Goal: Information Seeking & Learning: Learn about a topic

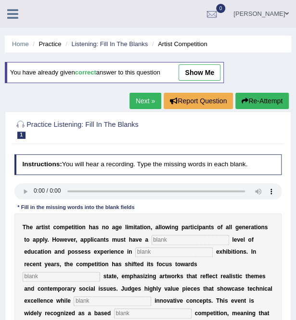
click at [12, 14] on icon at bounding box center [12, 14] width 11 height 13
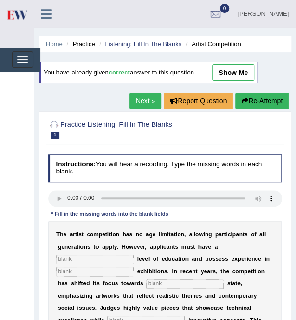
click at [22, 13] on img at bounding box center [17, 15] width 22 height 20
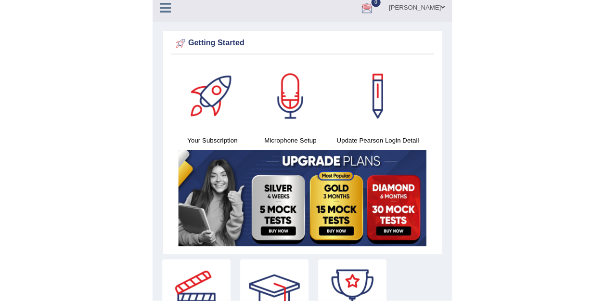
scroll to position [7, 0]
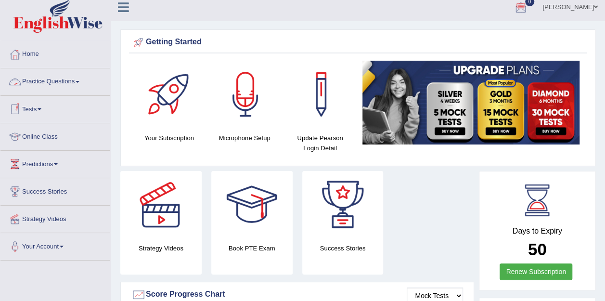
click at [61, 84] on link "Practice Questions" at bounding box center [55, 80] width 110 height 24
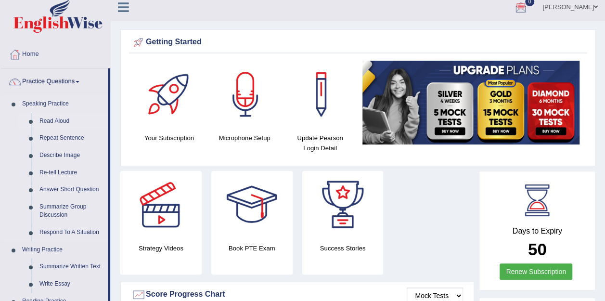
click at [55, 119] on link "Read Aloud" at bounding box center [71, 121] width 73 height 17
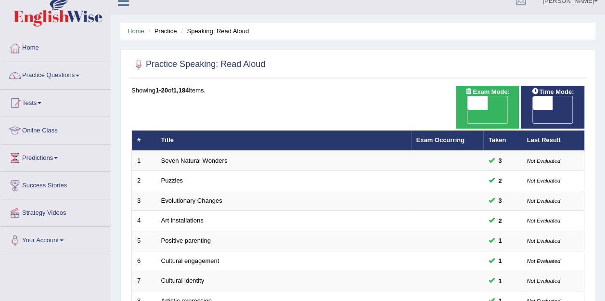
scroll to position [13, 0]
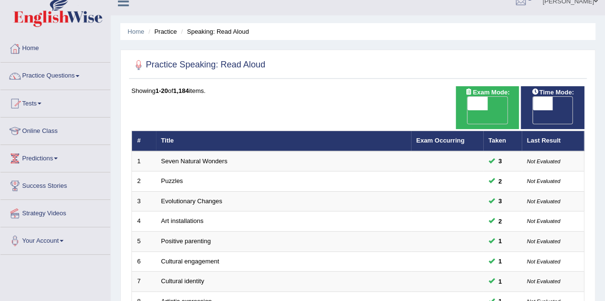
click at [46, 126] on link "Online Class" at bounding box center [55, 129] width 110 height 24
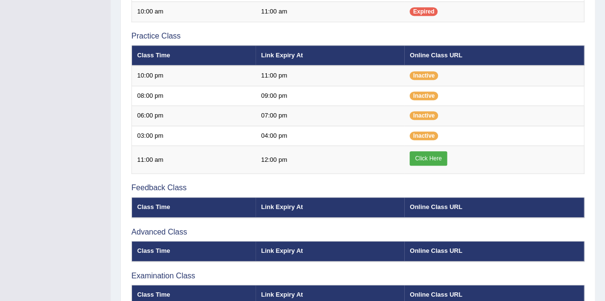
scroll to position [312, 0]
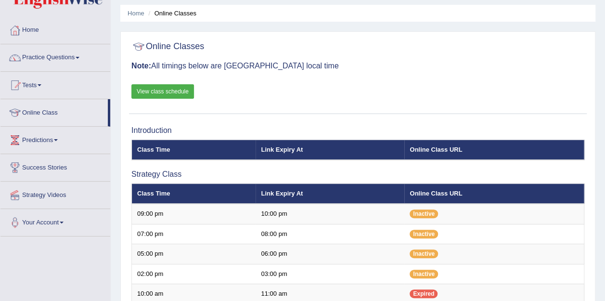
scroll to position [30, 0]
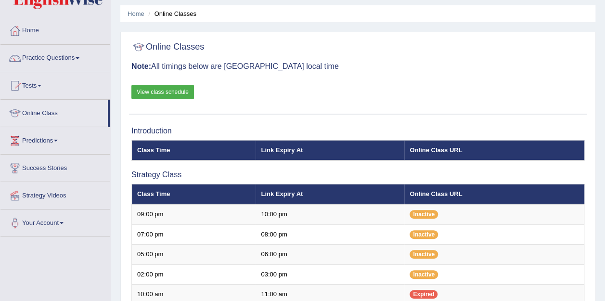
click at [163, 92] on link "View class schedule" at bounding box center [162, 92] width 63 height 14
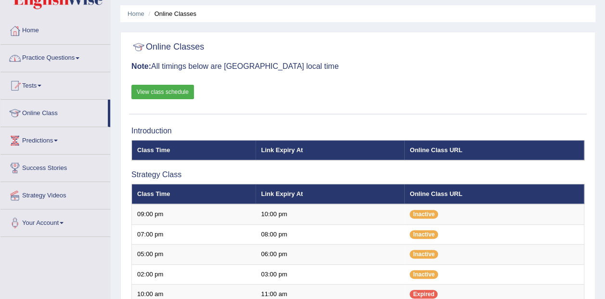
click at [36, 28] on link "Home" at bounding box center [55, 29] width 110 height 24
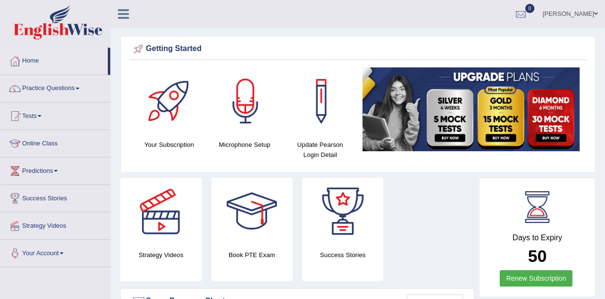
click at [51, 141] on link "Online Class" at bounding box center [55, 142] width 110 height 24
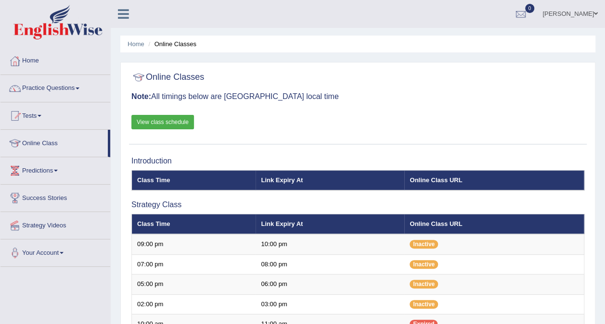
click at [32, 63] on link "Home" at bounding box center [55, 60] width 110 height 24
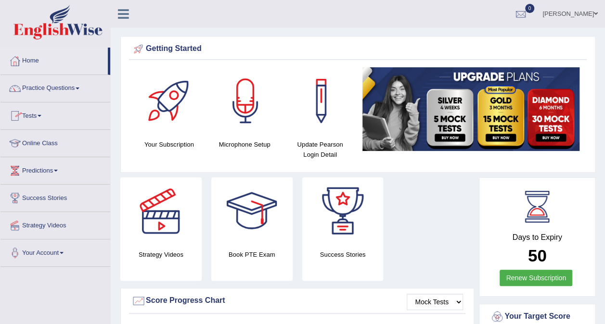
click at [65, 88] on link "Practice Questions" at bounding box center [55, 87] width 110 height 24
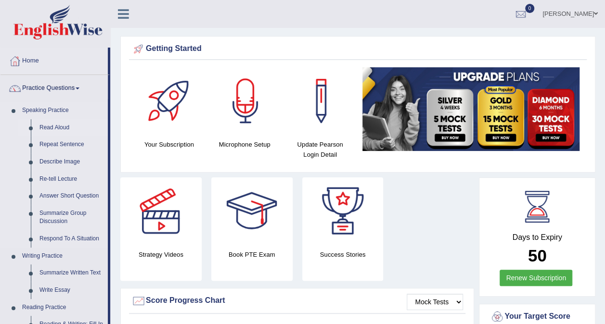
click at [56, 126] on link "Read Aloud" at bounding box center [71, 127] width 73 height 17
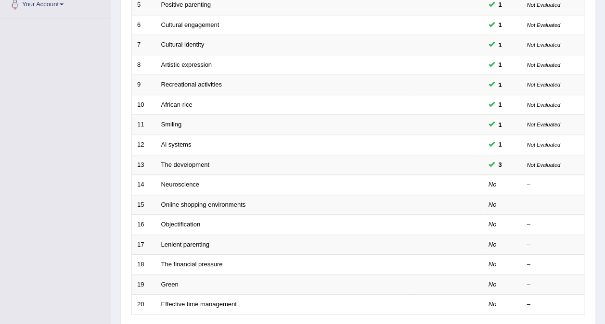
scroll to position [251, 0]
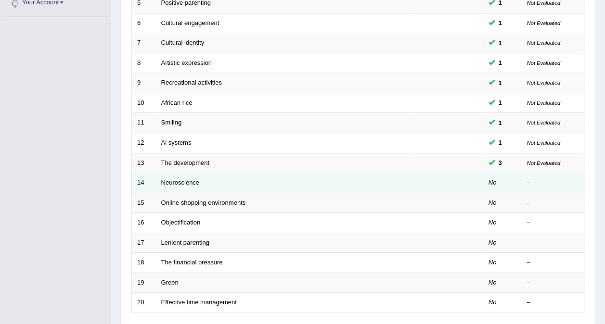
click at [187, 173] on td "Neuroscience" at bounding box center [283, 183] width 255 height 20
click at [187, 179] on link "Neuroscience" at bounding box center [180, 182] width 38 height 7
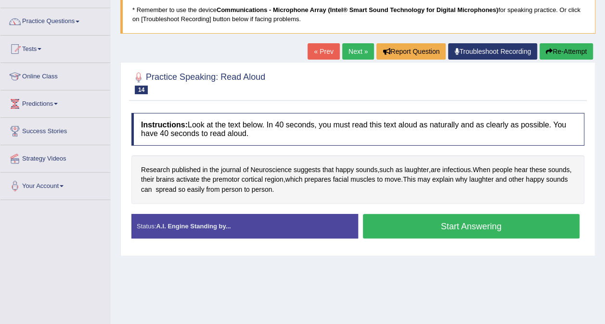
scroll to position [68, 0]
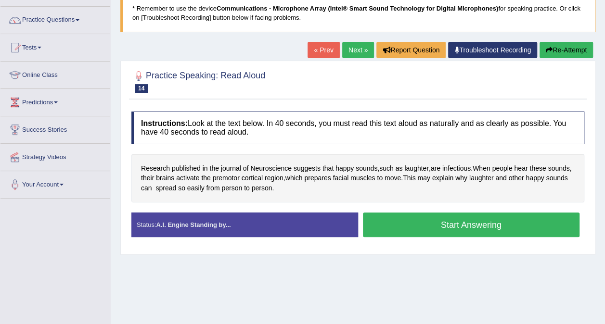
click at [456, 218] on button "Start Answering" at bounding box center [471, 225] width 217 height 25
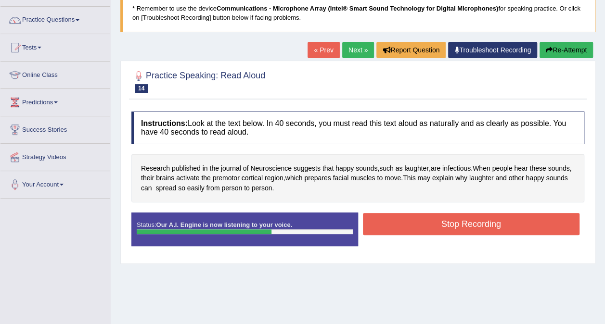
click at [456, 218] on button "Stop Recording" at bounding box center [471, 224] width 217 height 22
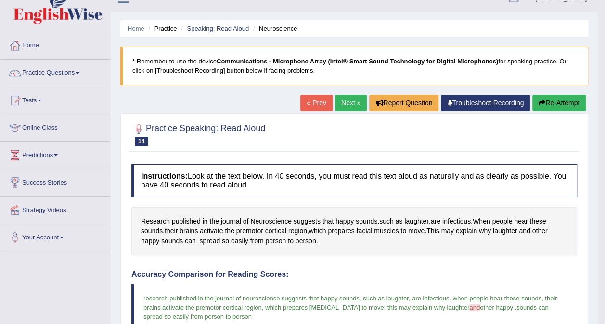
scroll to position [14, 0]
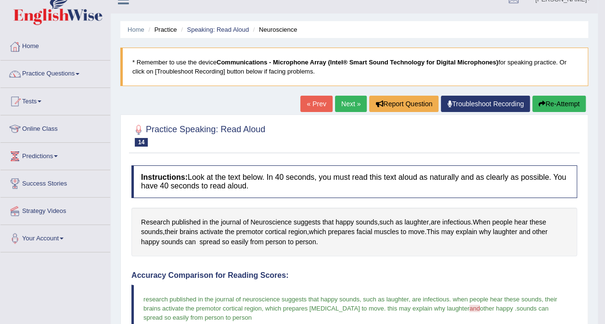
click at [349, 97] on link "Next »" at bounding box center [351, 104] width 32 height 16
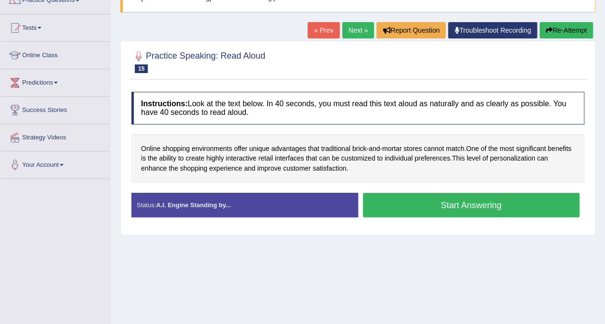
scroll to position [89, 0]
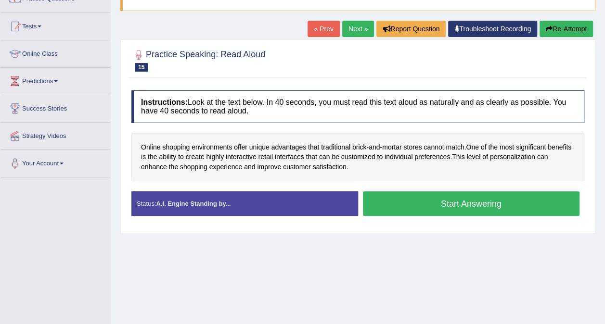
click at [478, 198] on button "Start Answering" at bounding box center [471, 204] width 217 height 25
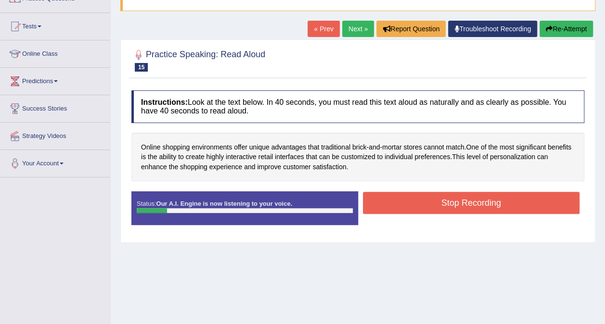
click at [363, 25] on link "Next »" at bounding box center [358, 29] width 32 height 16
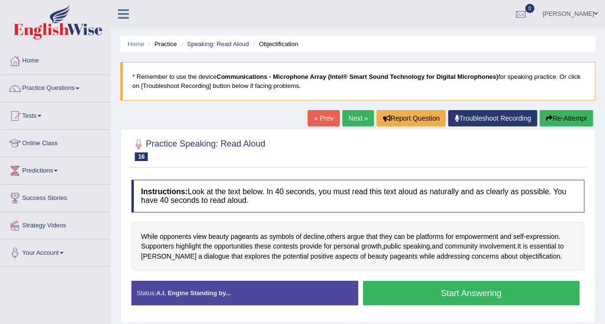
click at [327, 115] on link "« Prev" at bounding box center [323, 118] width 32 height 16
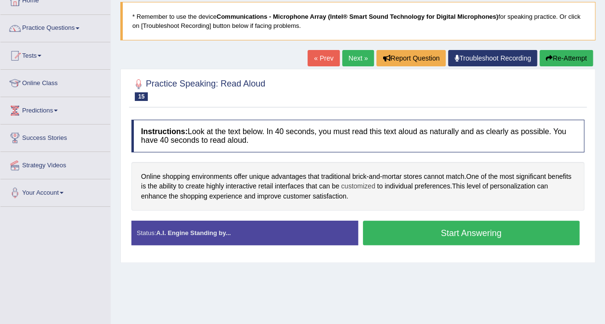
scroll to position [61, 0]
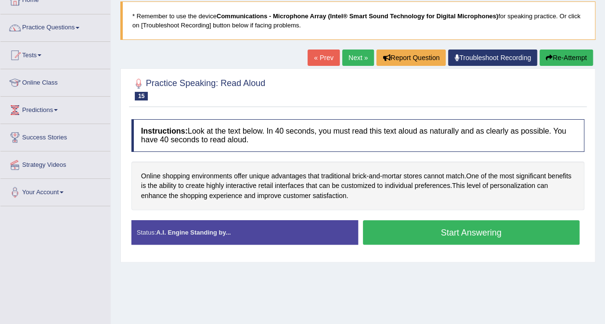
click at [432, 229] on button "Start Answering" at bounding box center [471, 232] width 217 height 25
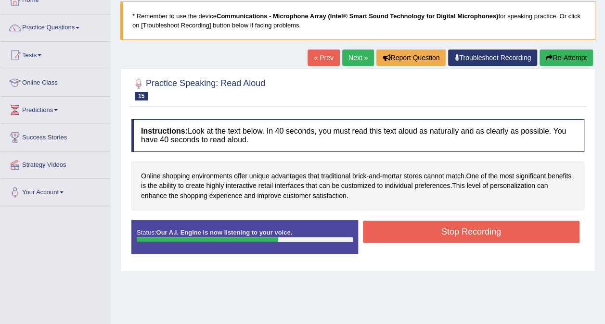
click at [432, 229] on button "Stop Recording" at bounding box center [471, 232] width 217 height 22
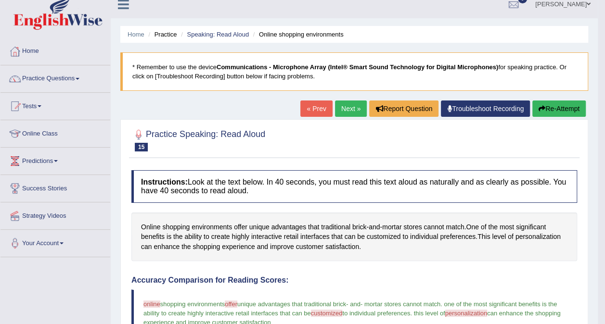
scroll to position [9, 0]
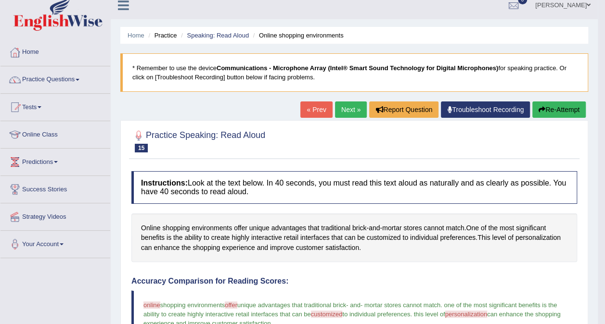
click at [345, 105] on link "Next »" at bounding box center [351, 110] width 32 height 16
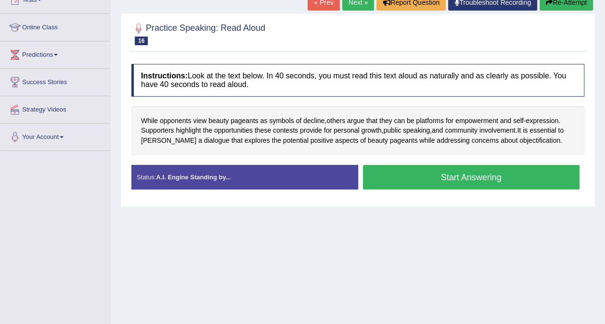
scroll to position [116, 0]
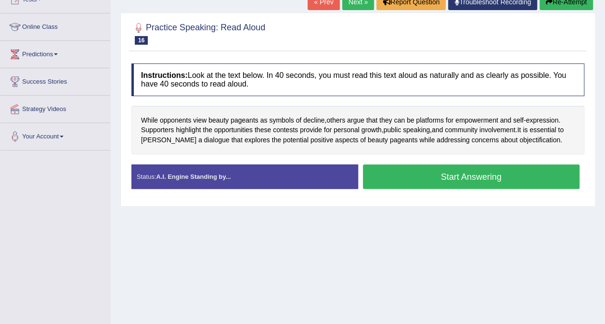
click at [387, 171] on button "Start Answering" at bounding box center [471, 177] width 217 height 25
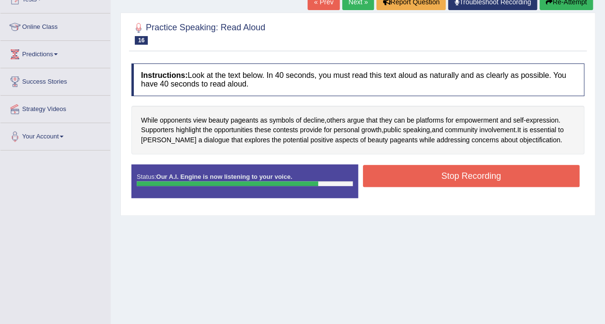
click at [387, 171] on button "Stop Recording" at bounding box center [471, 176] width 217 height 22
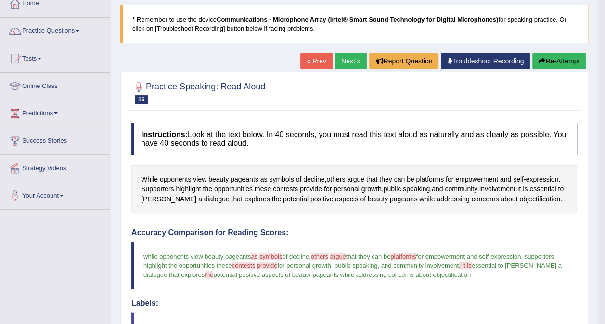
scroll to position [49, 0]
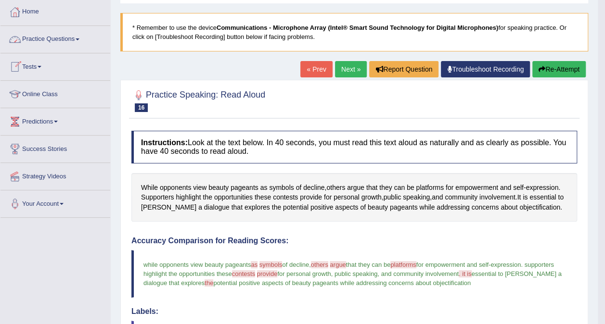
click at [67, 38] on link "Practice Questions" at bounding box center [55, 38] width 110 height 24
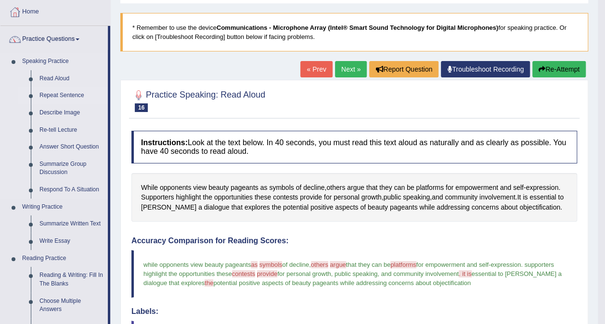
click at [68, 93] on link "Repeat Sentence" at bounding box center [71, 95] width 73 height 17
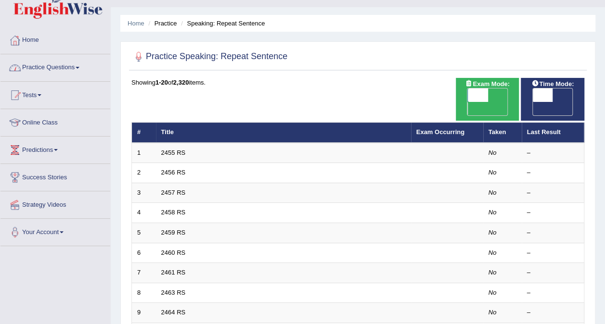
scroll to position [22, 0]
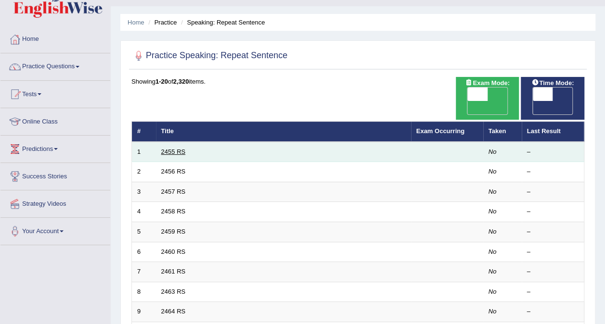
click at [179, 148] on link "2455 RS" at bounding box center [173, 151] width 25 height 7
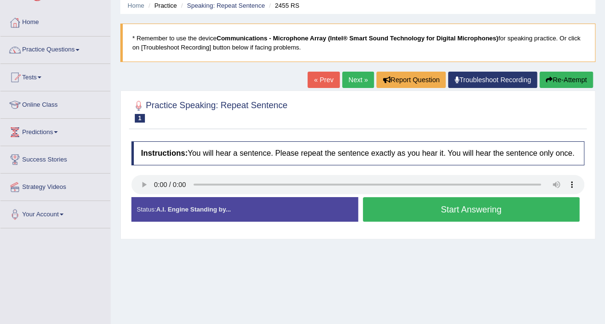
scroll to position [46, 0]
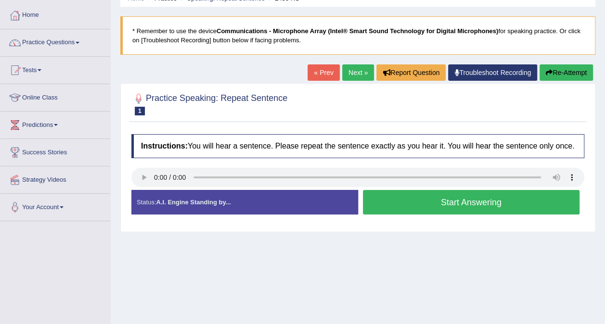
click at [407, 197] on button "Start Answering" at bounding box center [471, 202] width 217 height 25
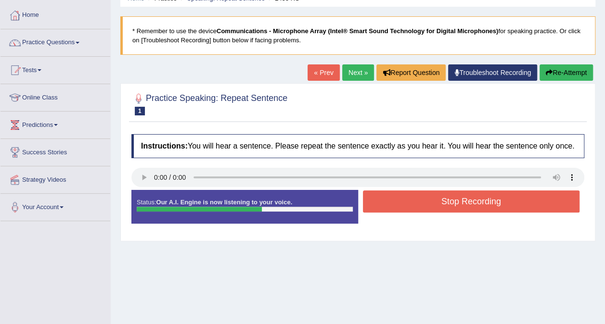
click at [407, 197] on button "Stop Recording" at bounding box center [471, 202] width 217 height 22
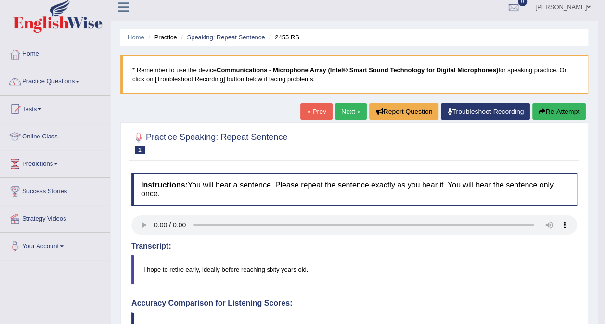
scroll to position [0, 0]
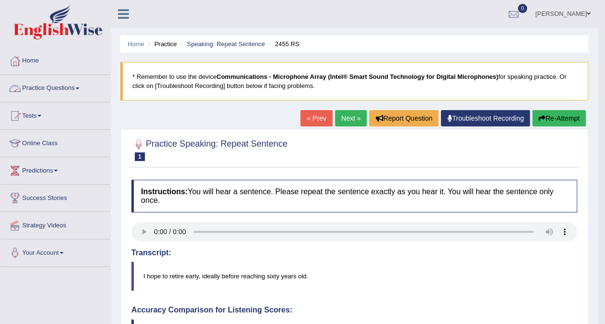
click at [31, 84] on link "Practice Questions" at bounding box center [55, 87] width 110 height 24
